Goal: Task Accomplishment & Management: Manage account settings

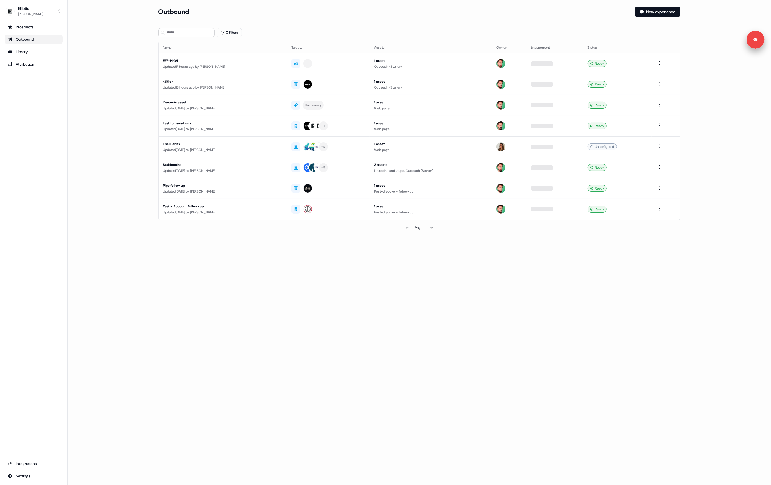
click at [107, 95] on main "Loading... Outbound New experience 0 Filters Name Targets Assets Owner Engageme…" at bounding box center [420, 128] width 704 height 242
click at [113, 82] on main "Loading... Outbound New experience 0 Filters Name Targets Assets Owner Engageme…" at bounding box center [420, 128] width 704 height 242
click at [28, 54] on div "Library" at bounding box center [33, 52] width 51 height 6
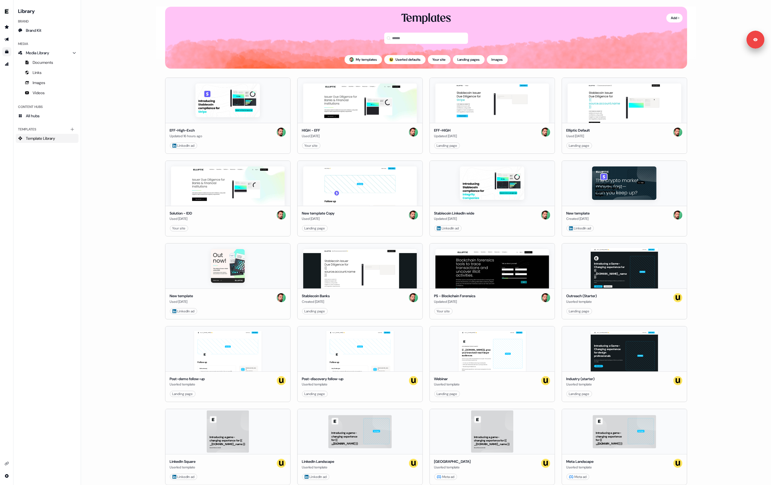
click at [119, 98] on main "Loading... Add Templates My templates ; Userled defaults Your site Landing page…" at bounding box center [426, 242] width 690 height 485
click at [109, 159] on main "Loading... Add Templates My templates ; Userled defaults Your site Landing page…" at bounding box center [426, 242] width 690 height 485
click at [115, 68] on main "Loading... Add Templates My templates ; Userled defaults Your site Landing page…" at bounding box center [426, 242] width 690 height 485
click at [117, 42] on main "Loading... Add Templates My templates ; Userled defaults Your site Landing page…" at bounding box center [426, 242] width 690 height 485
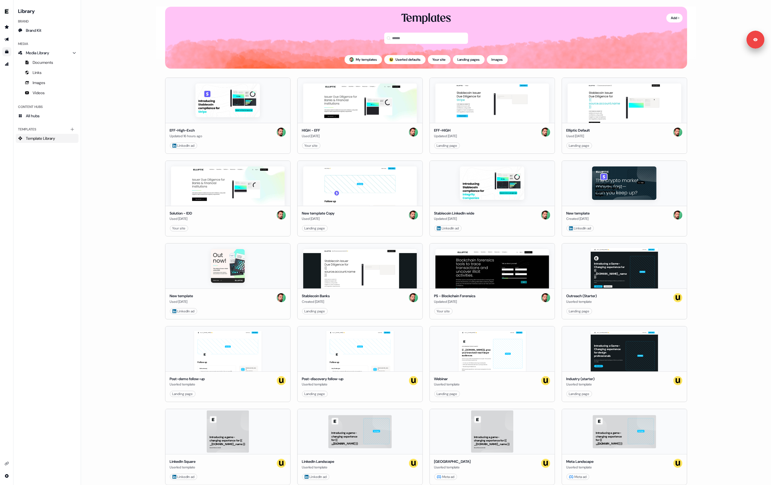
click at [123, 38] on main "Loading... Add Templates My templates ; Userled defaults Your site Landing page…" at bounding box center [426, 242] width 690 height 485
click at [385, 145] on link "Edit" at bounding box center [388, 146] width 6 height 6
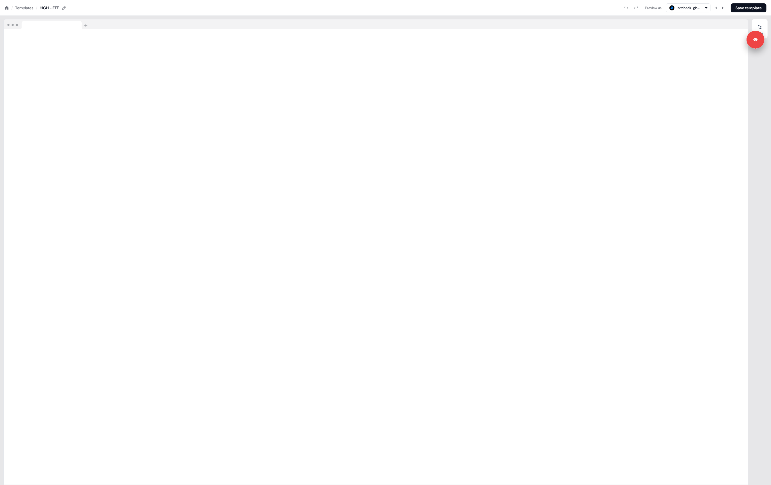
click at [8, 8] on icon at bounding box center [6, 7] width 3 height 3
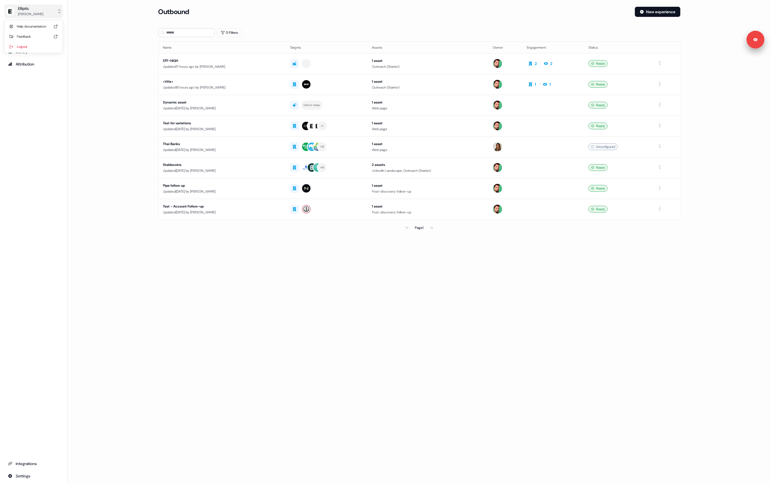
click at [28, 12] on div "[PERSON_NAME]" at bounding box center [30, 14] width 25 height 6
drag, startPoint x: 32, startPoint y: 24, endPoint x: 41, endPoint y: 47, distance: 24.5
click at [41, 47] on div "Help documentation Feedback Logout" at bounding box center [33, 36] width 53 height 33
click at [41, 47] on div "Logout" at bounding box center [33, 47] width 53 height 10
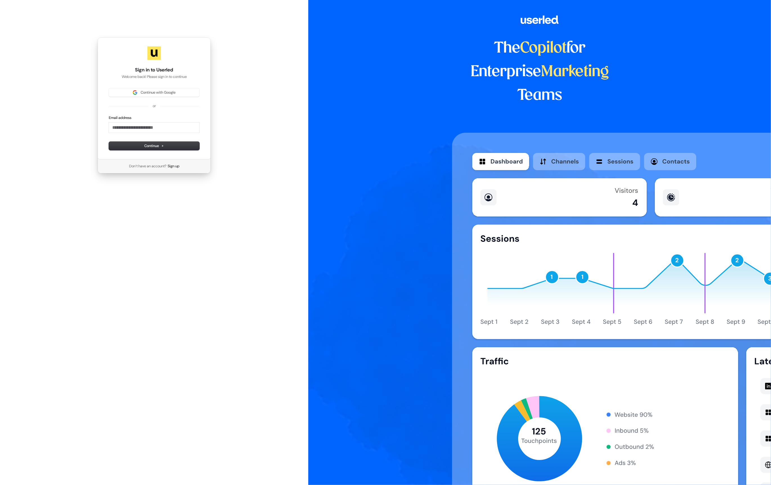
click at [108, 74] on html "Sign in to Userled Welcome back! Please sign in to continue Continue with Googl…" at bounding box center [385, 242] width 771 height 485
click at [310, 161] on div "The Copilot for Enterprise Marketing Teams" at bounding box center [539, 242] width 463 height 485
click at [142, 89] on button "Continue with Google" at bounding box center [154, 92] width 91 height 8
